Goal: Navigation & Orientation: Find specific page/section

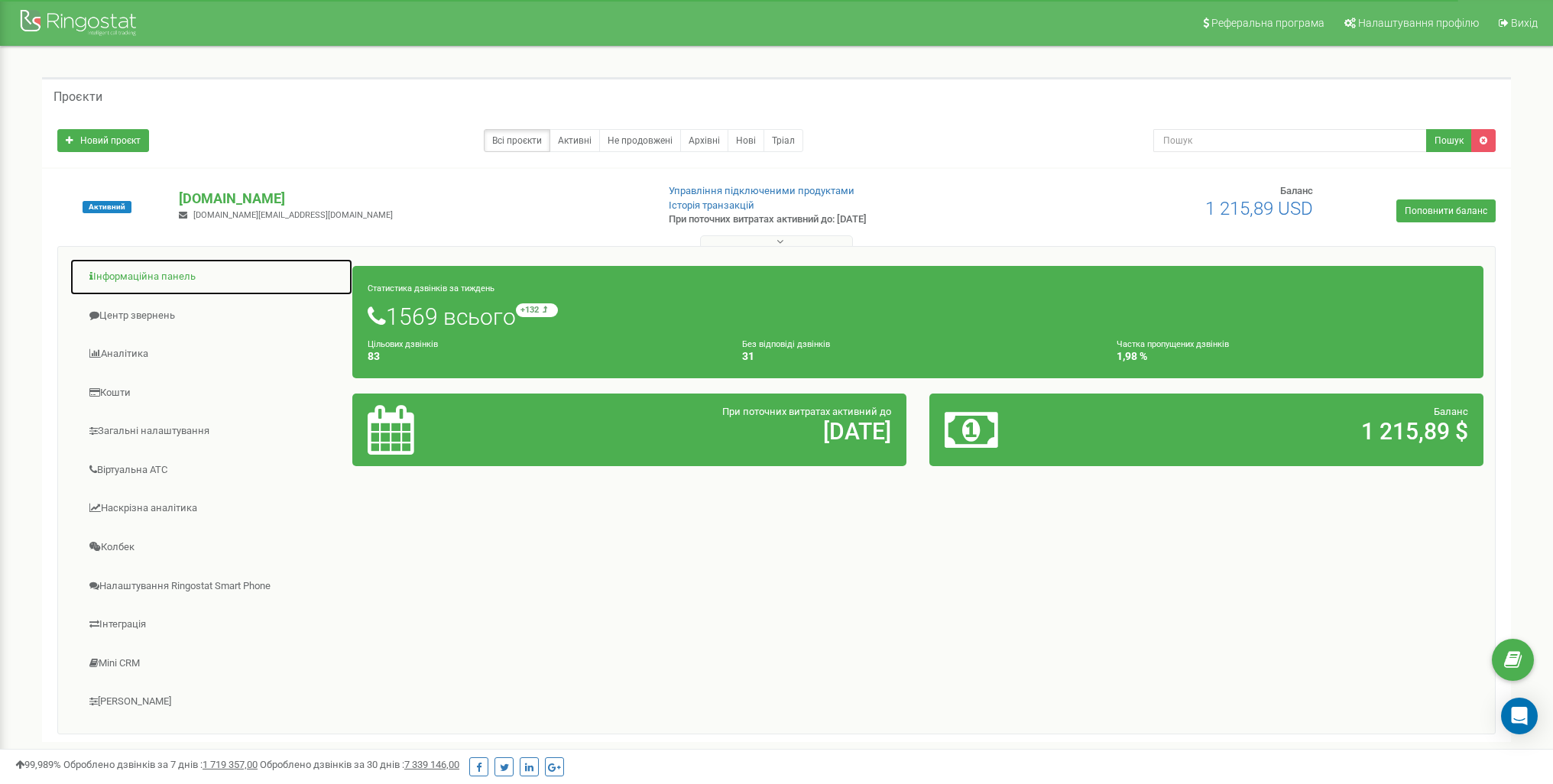
click at [137, 283] on link "Інформаційна панель" at bounding box center [211, 276] width 283 height 38
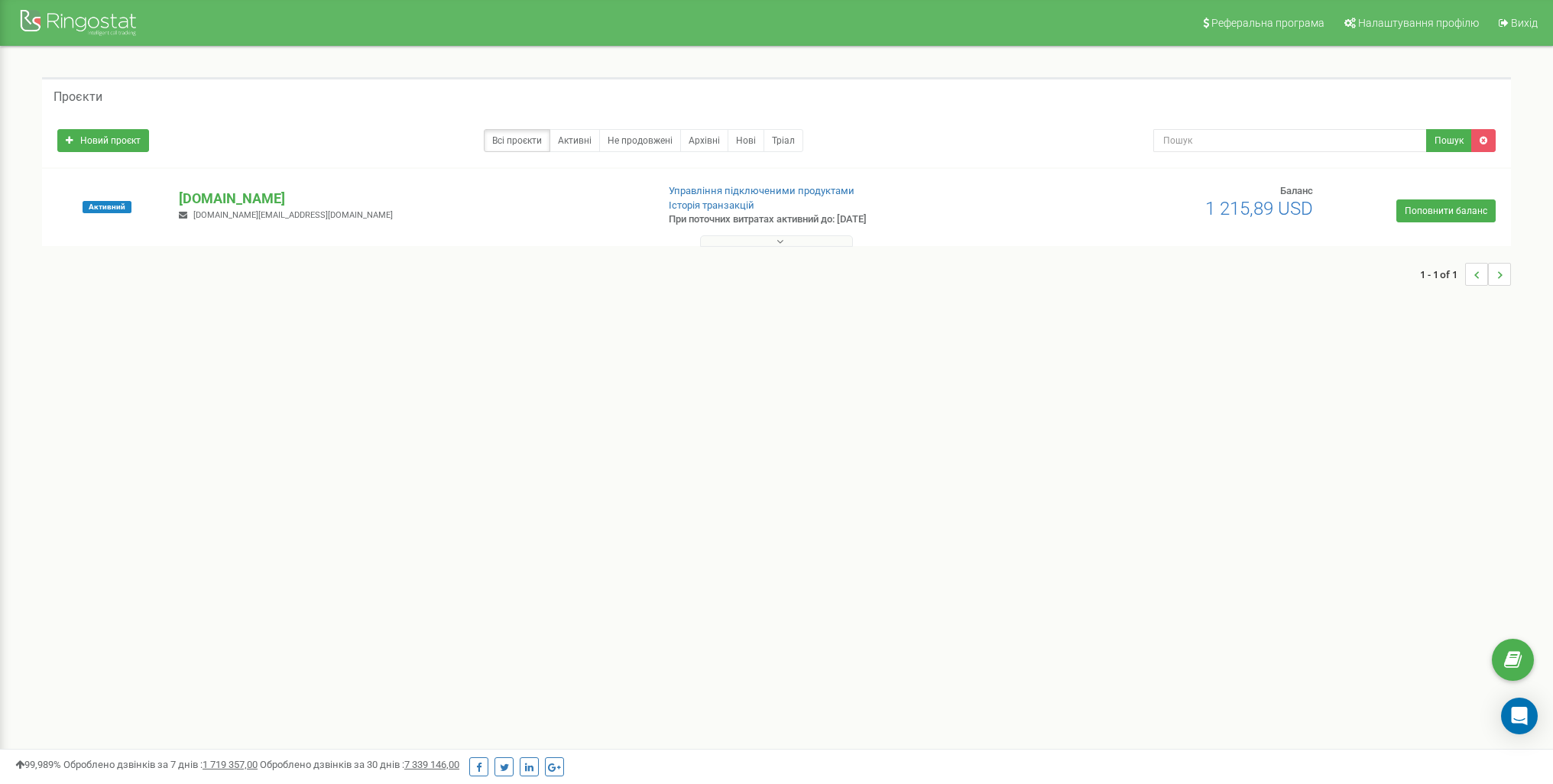
click at [211, 208] on div "[DOMAIN_NAME] [DOMAIN_NAME][EMAIL_ADDRESS][DOMAIN_NAME]" at bounding box center [411, 206] width 487 height 34
click at [216, 189] on p "[DOMAIN_NAME]" at bounding box center [411, 199] width 464 height 20
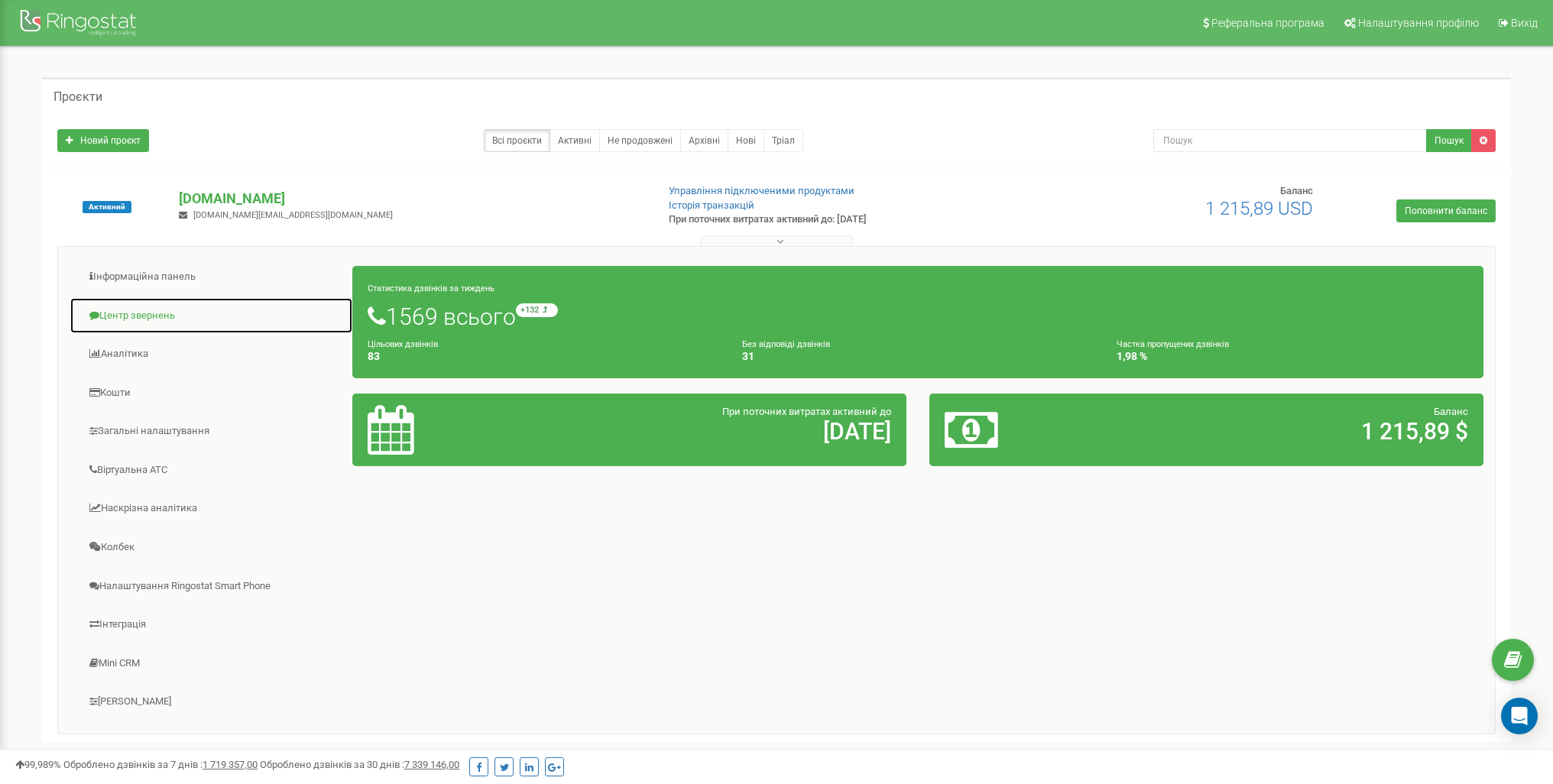
click at [112, 312] on link "Центр звернень" at bounding box center [211, 316] width 283 height 38
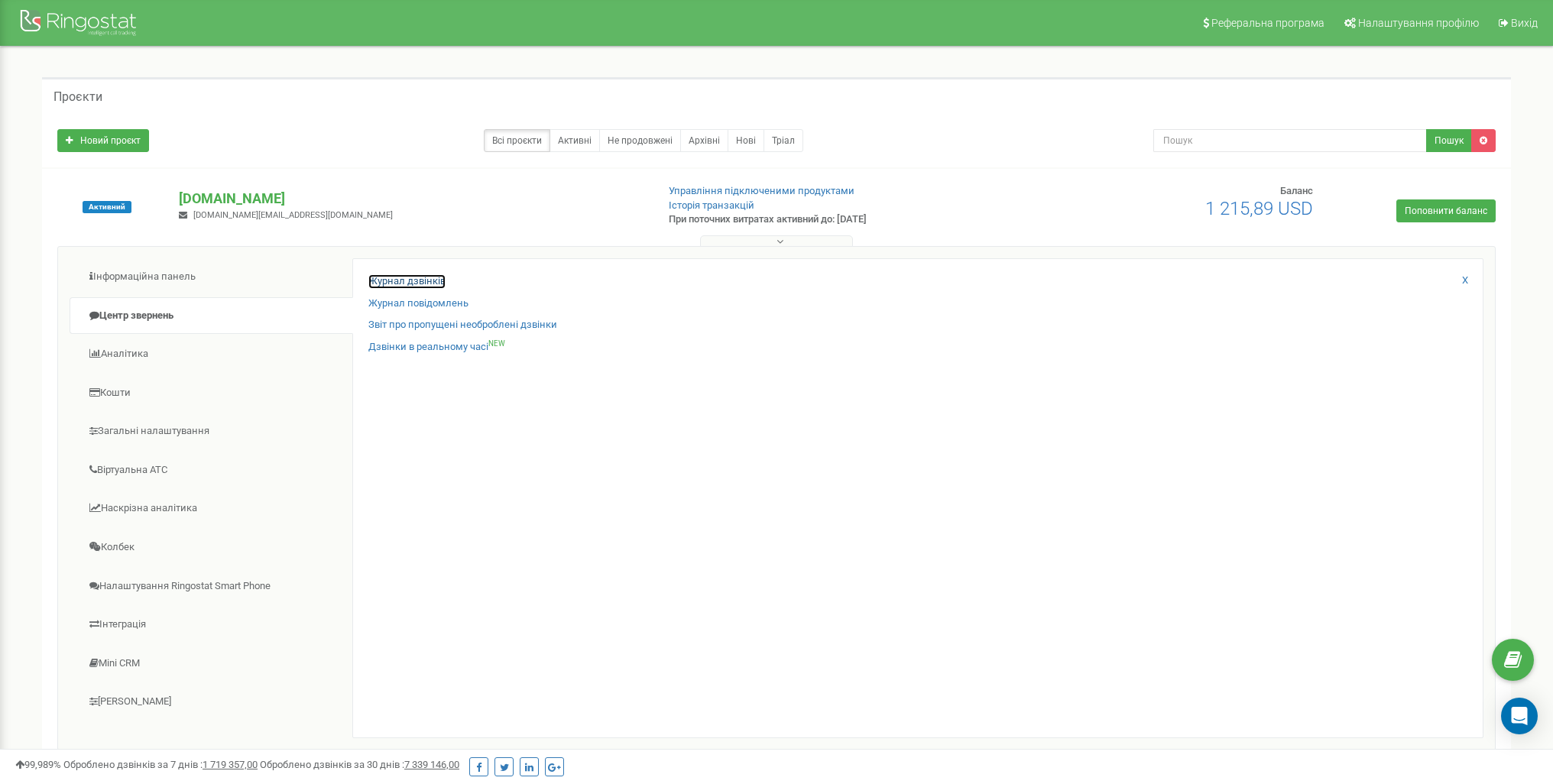
click at [418, 278] on link "Журнал дзвінків" at bounding box center [407, 281] width 77 height 15
